Goal: Task Accomplishment & Management: Manage account settings

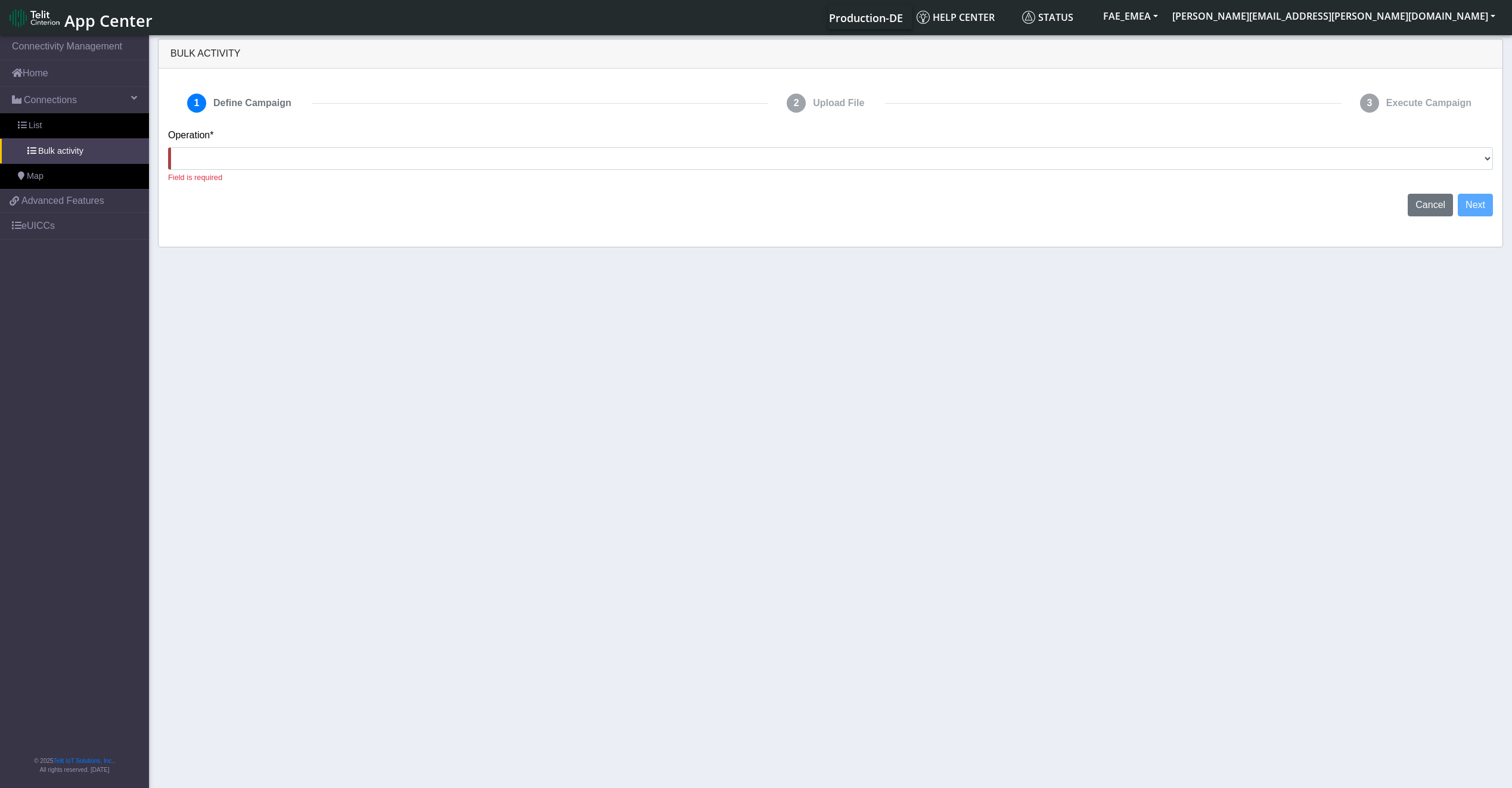
select select
click at [55, 221] on link "eUICCs" at bounding box center [74, 226] width 149 height 26
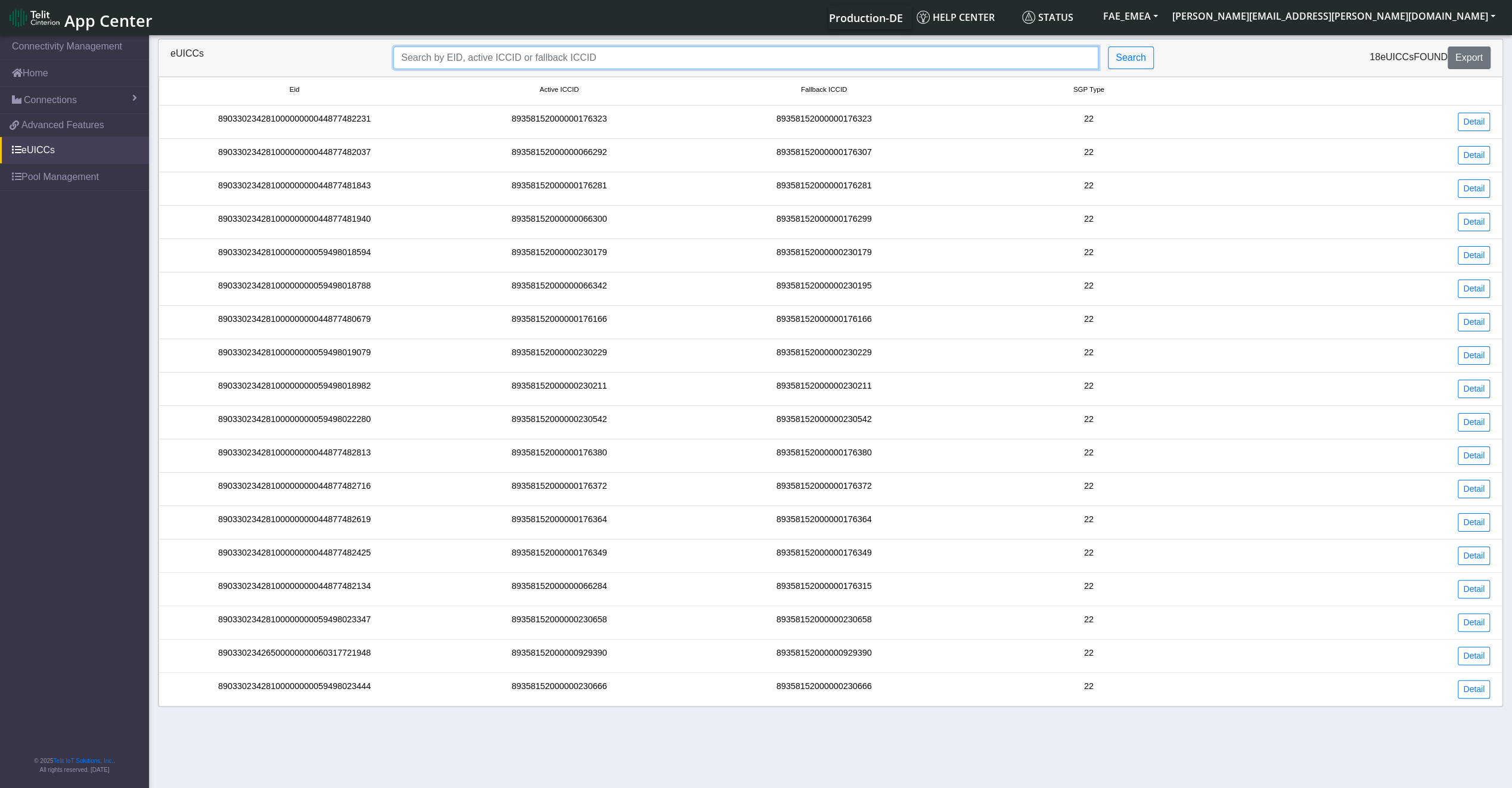
click at [490, 63] on input "Search..." at bounding box center [746, 58] width 705 height 23
paste input "89033023426500000000060317721948"
type input "89033023426500000000060317721948"
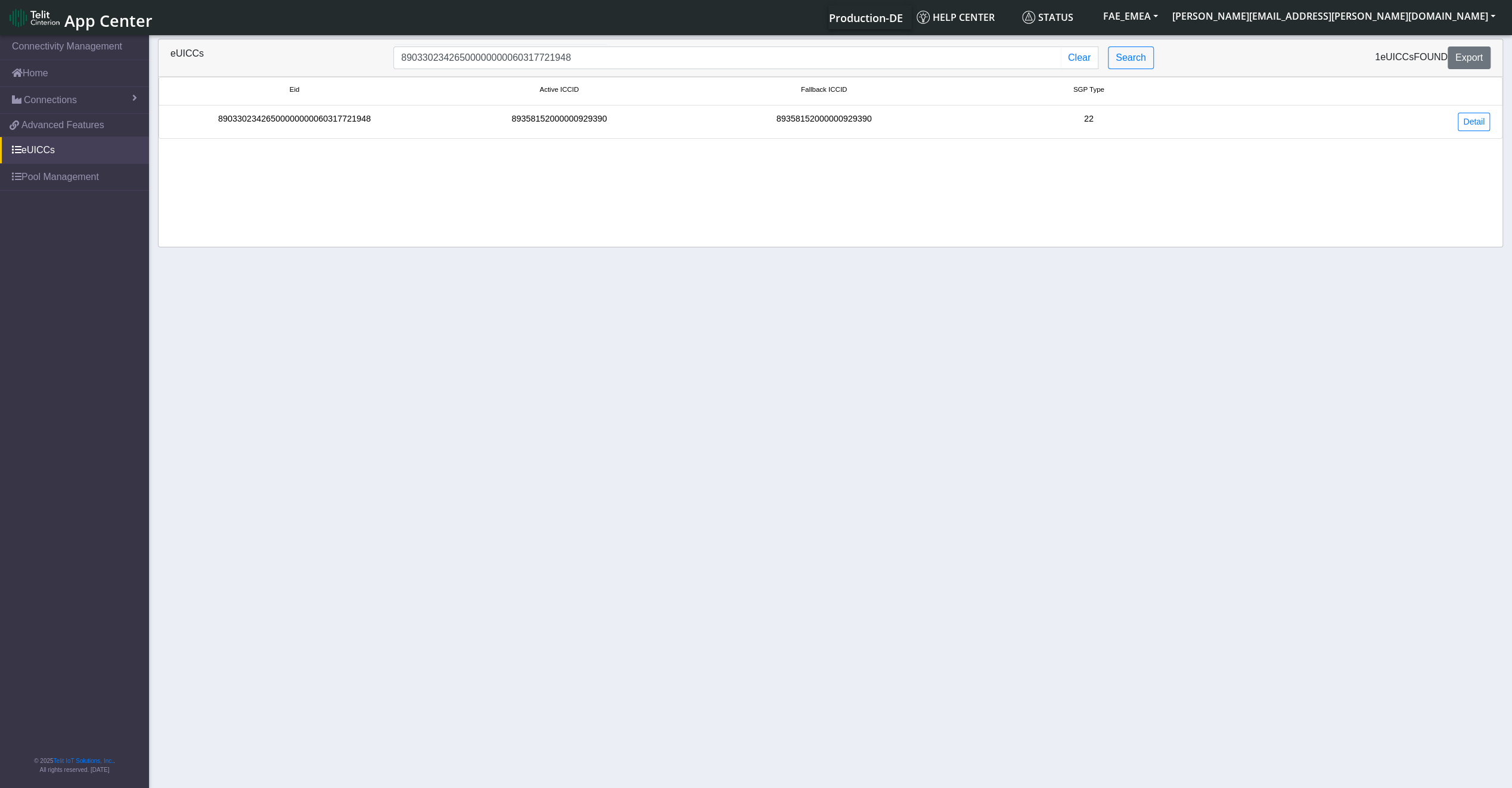
click at [337, 126] on div "89033023426500000000060317721948" at bounding box center [294, 122] width 264 height 19
click at [1464, 125] on link "Detail" at bounding box center [1473, 122] width 32 height 19
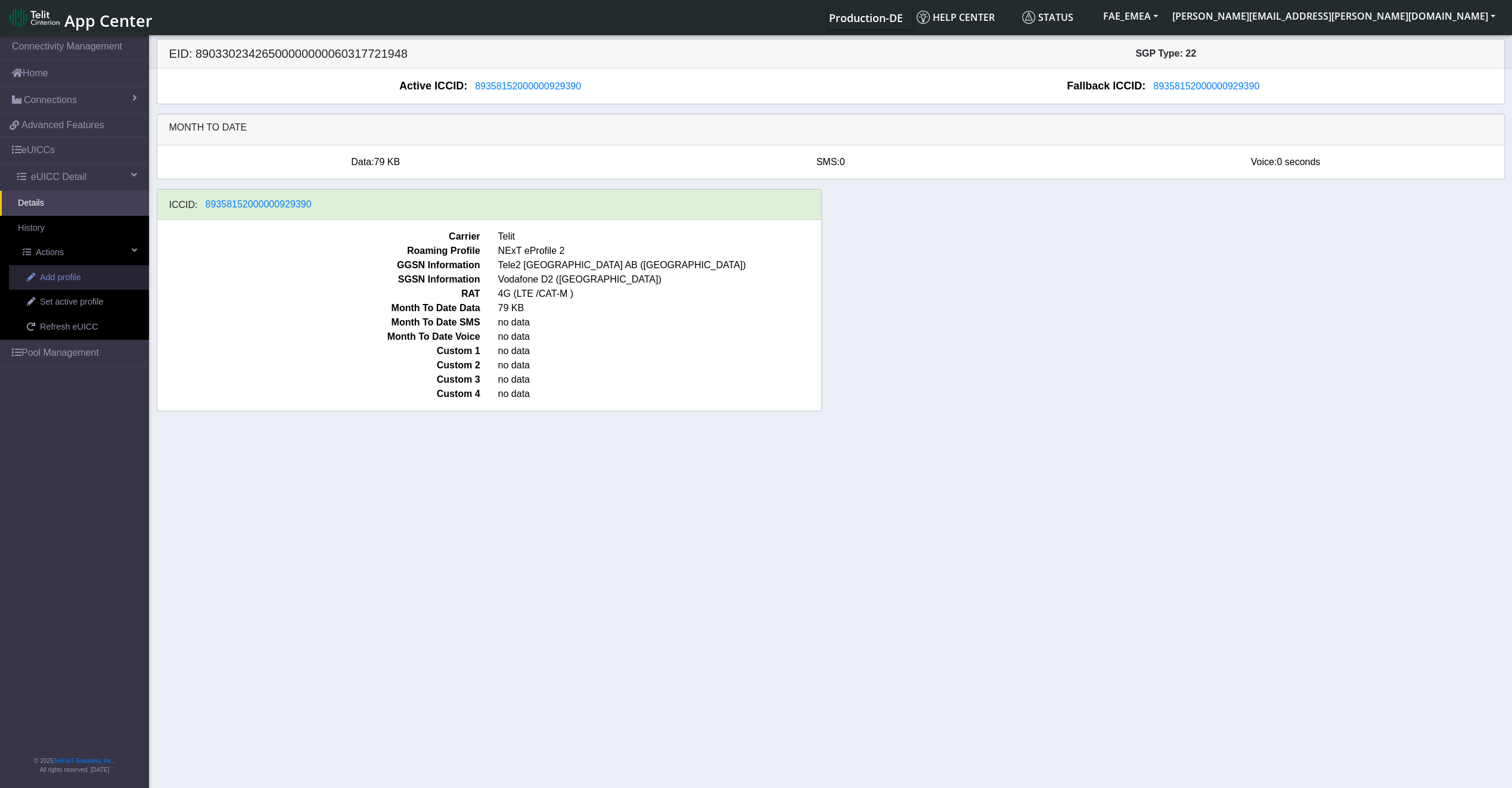
click at [80, 279] on span "Add profile" at bounding box center [60, 278] width 41 height 13
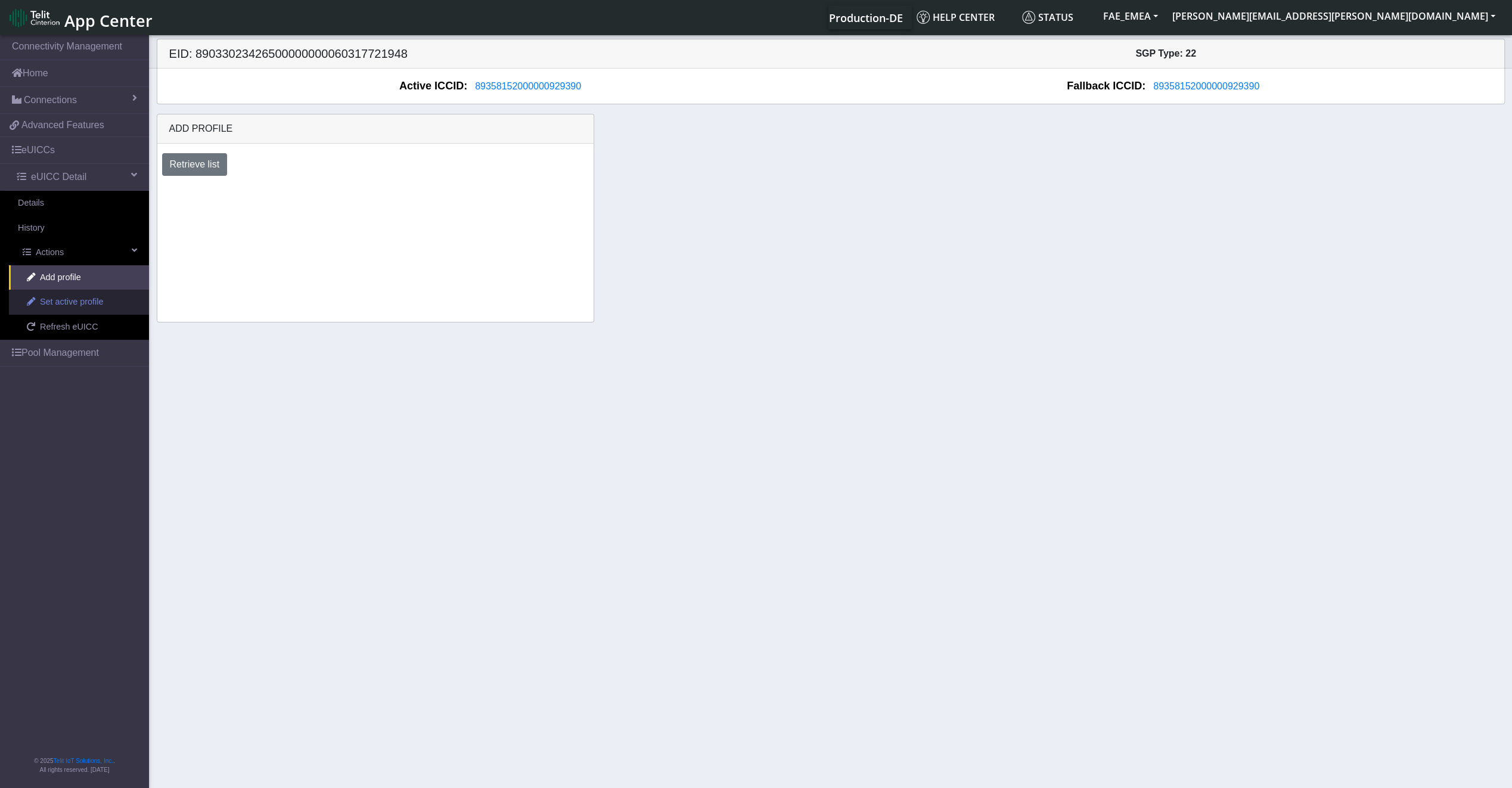
click at [77, 296] on span "Set active profile" at bounding box center [71, 302] width 63 height 13
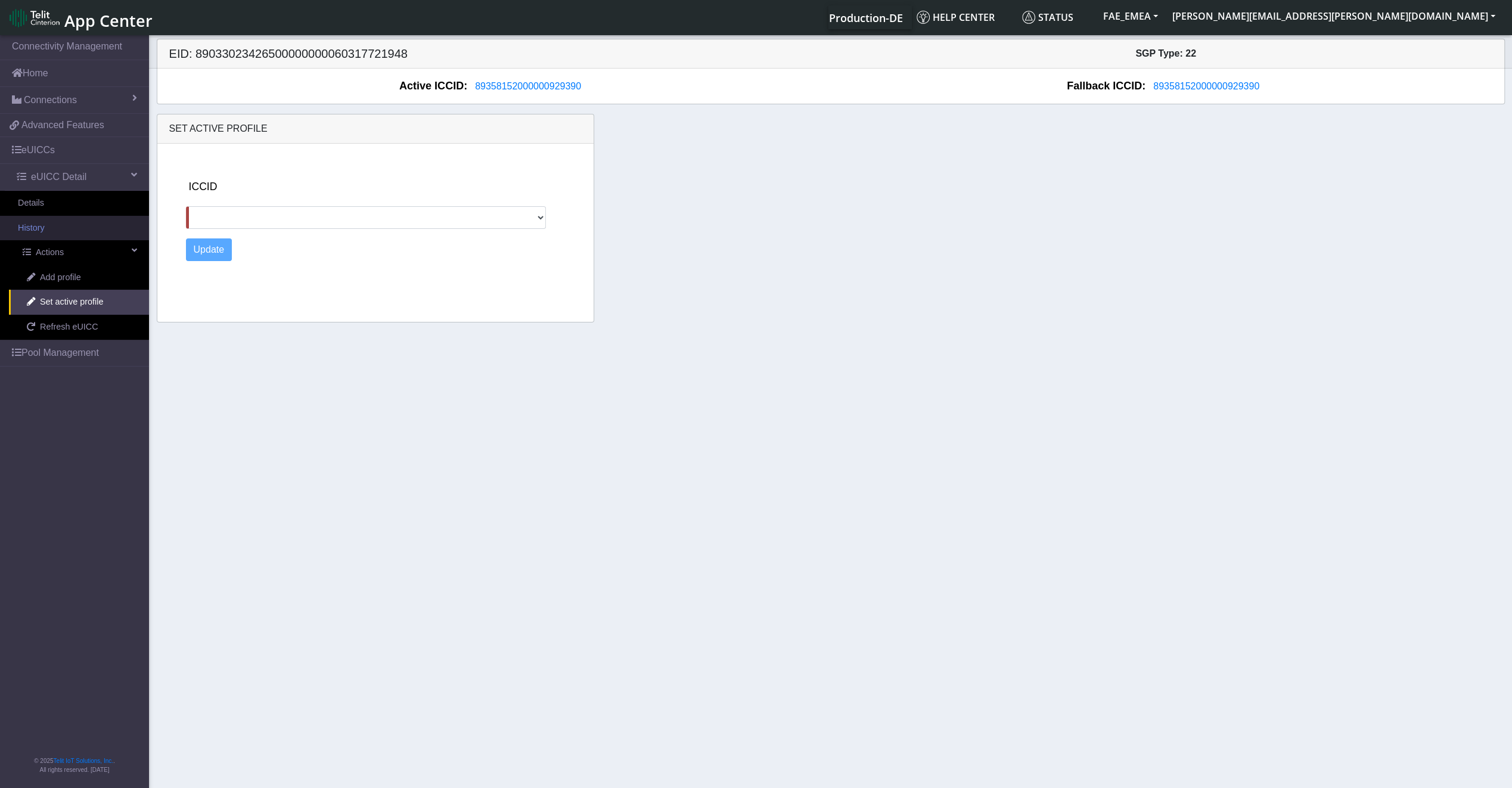
click at [80, 220] on link "History" at bounding box center [74, 229] width 149 height 25
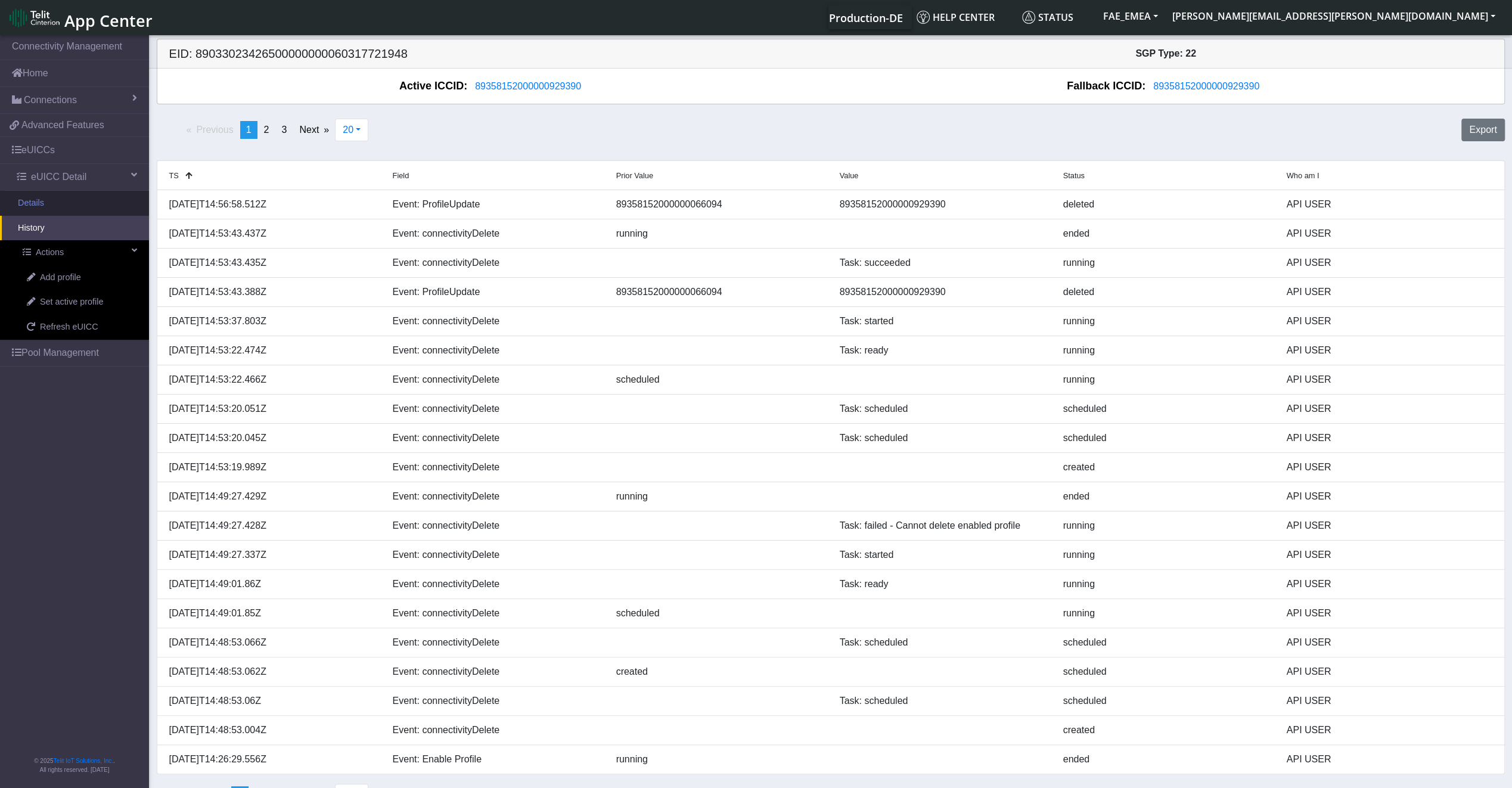
click at [80, 205] on link "Details" at bounding box center [74, 203] width 149 height 25
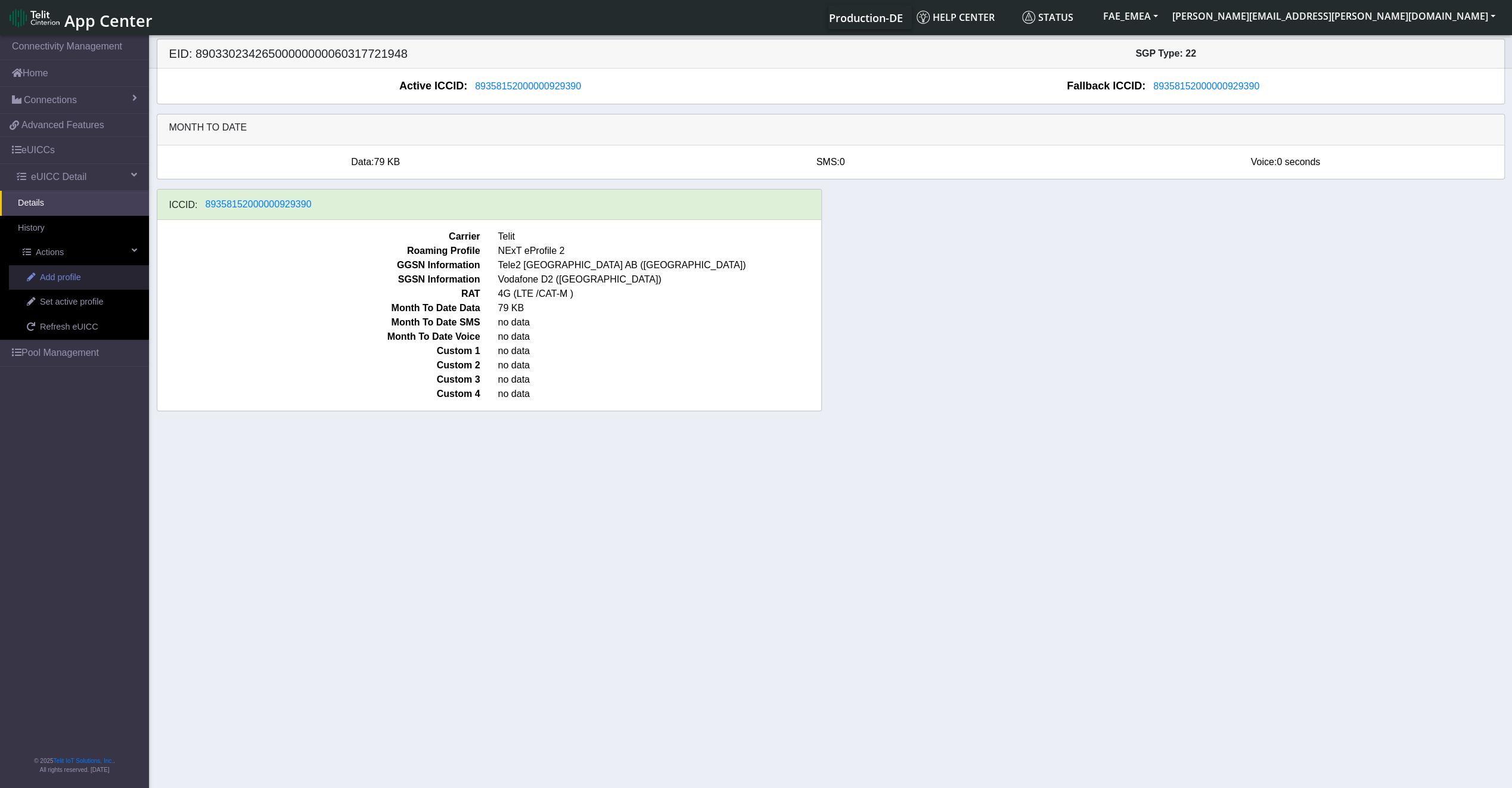
click at [62, 273] on span "Add profile" at bounding box center [60, 278] width 41 height 13
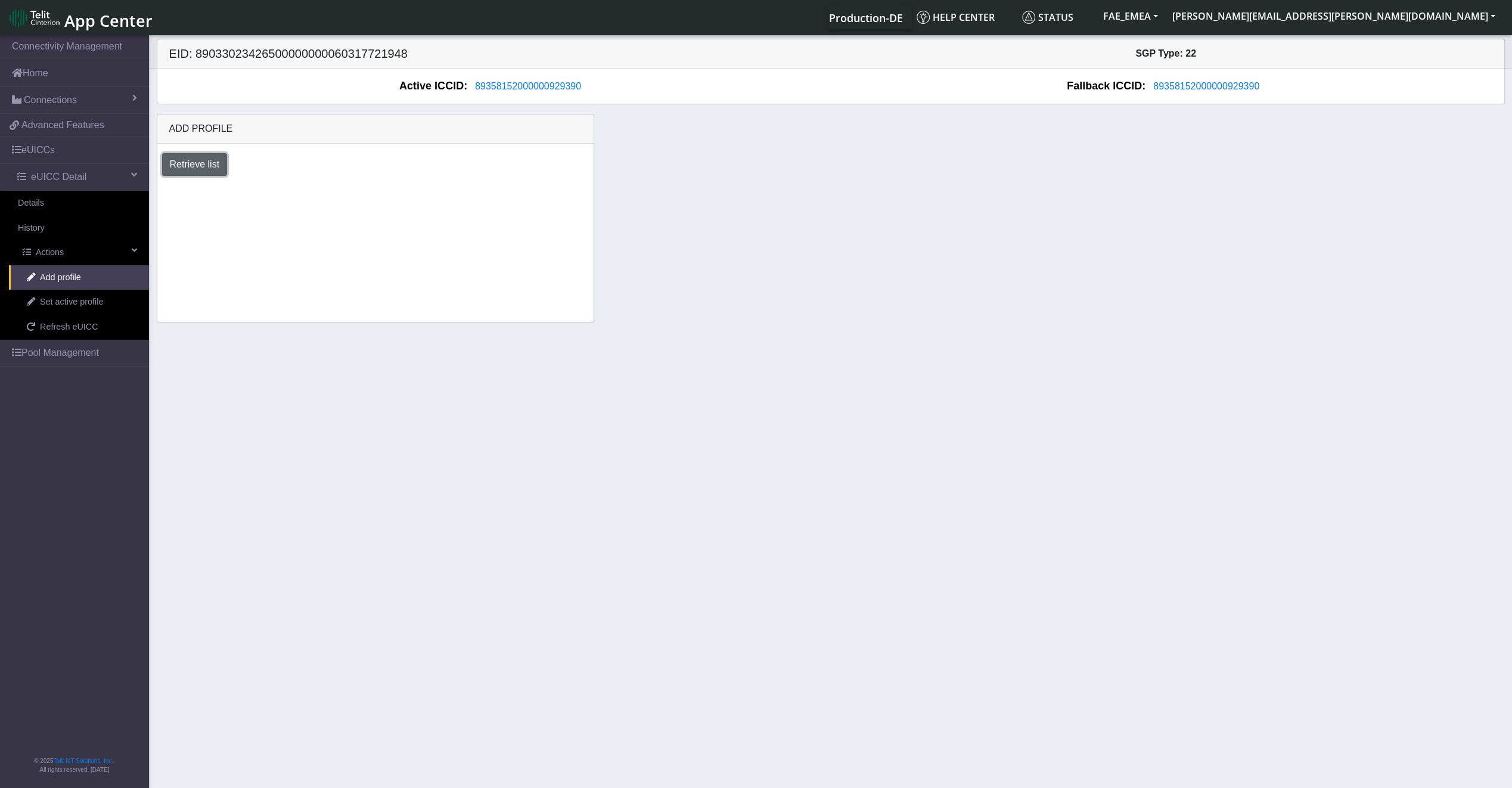
click at [213, 162] on button "Retrieve list" at bounding box center [194, 164] width 65 height 23
click at [388, 200] on select "Select profile to add DNLD_MVNO-nxt23.net-DEMO_ATT_Arie_Hamo DNLD-nxt23.net-DEM…" at bounding box center [281, 197] width 240 height 23
select select "99fe760e-05ac-499c-8b96-3eaa923fb79a"
click at [162, 186] on select "Select profile to add DNLD_MVNO-nxt23.net-DEMO_ATT_Arie_Hamo DNLD-nxt23.net-DEM…" at bounding box center [281, 197] width 240 height 23
click at [425, 195] on button "Add" at bounding box center [433, 197] width 32 height 23
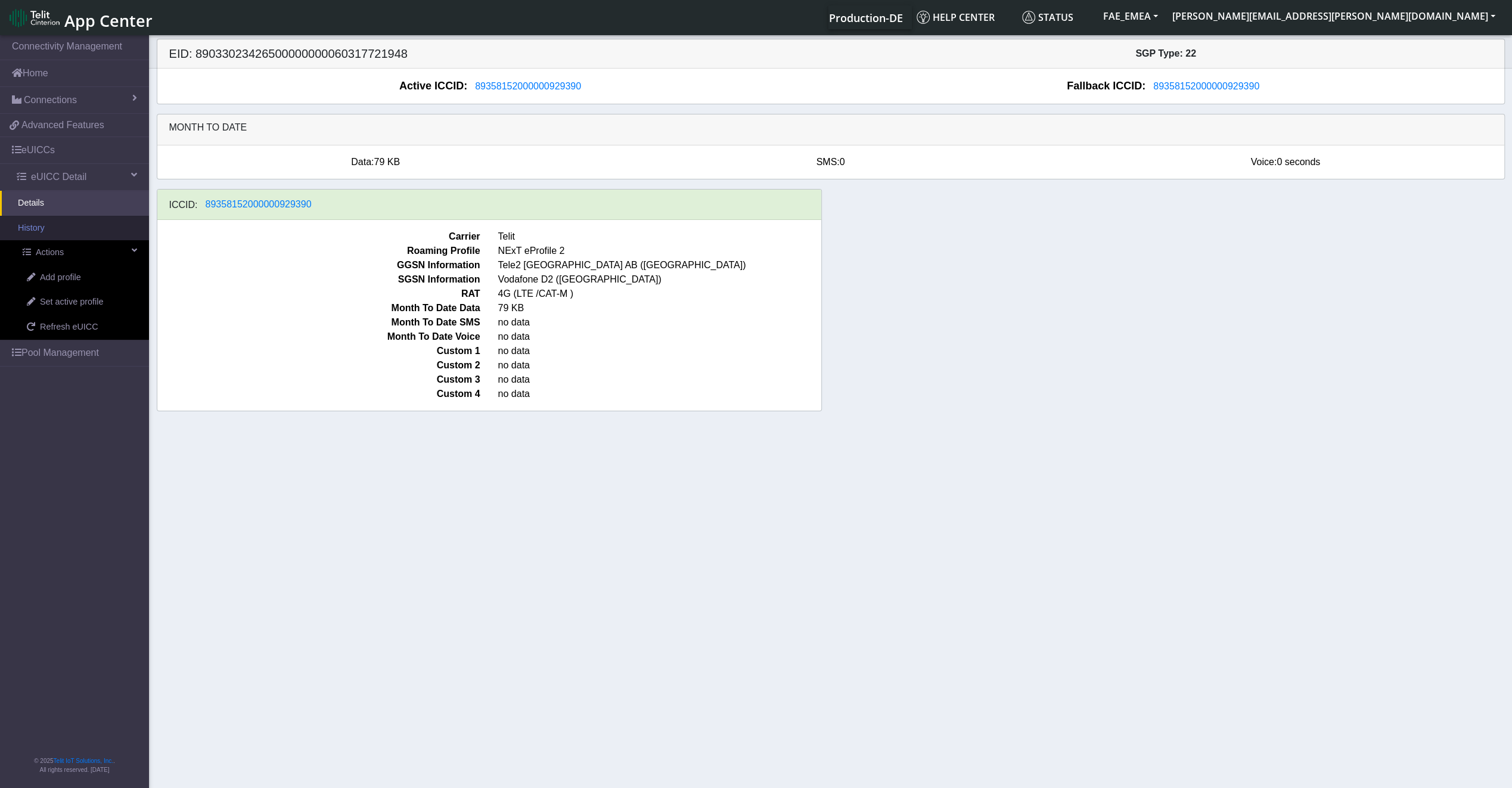
click at [61, 227] on link "History" at bounding box center [74, 229] width 149 height 25
